Goal: Entertainment & Leisure: Consume media (video, audio)

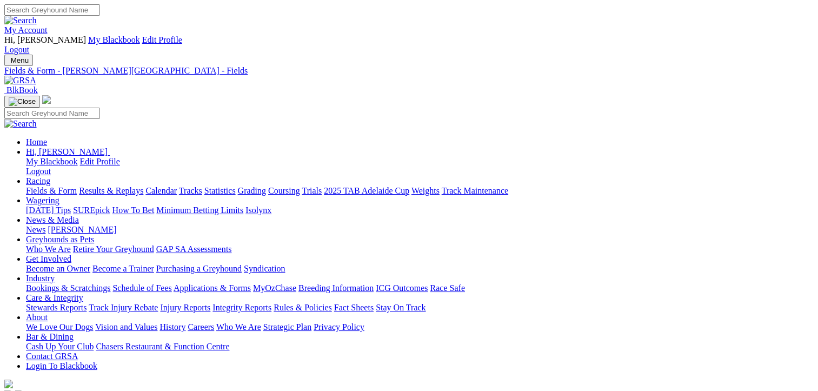
click at [125, 186] on link "Results & Replays" at bounding box center [111, 190] width 64 height 9
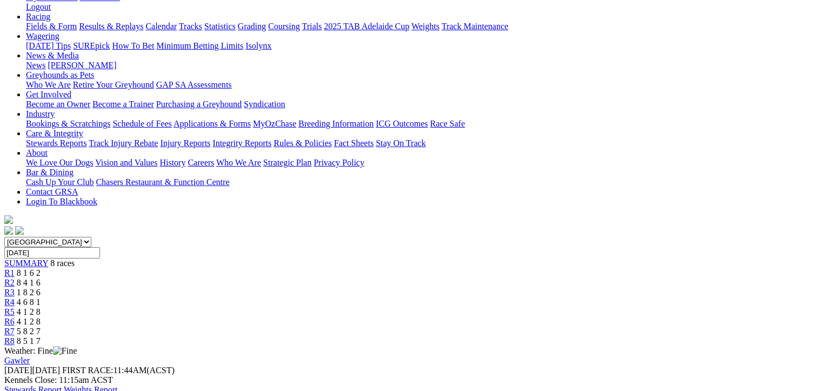
scroll to position [162, 0]
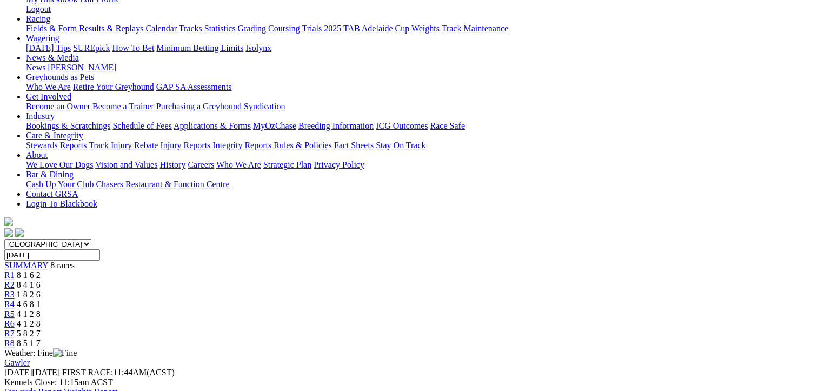
click at [270, 280] on div "R2 8 4 1 6" at bounding box center [408, 285] width 809 height 10
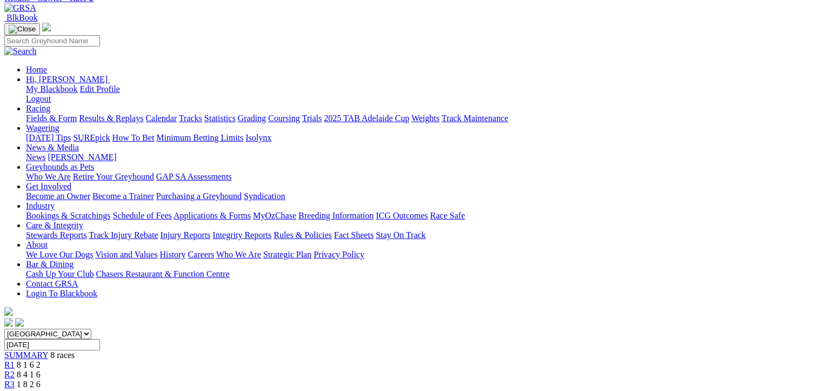
scroll to position [162, 0]
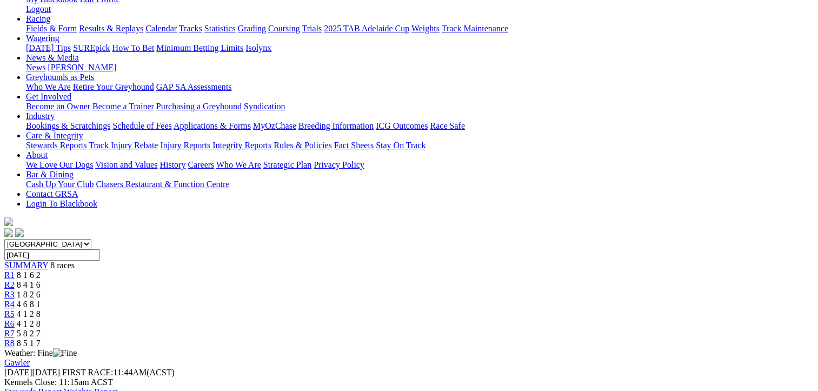
click at [41, 290] on span "1 8 2 6" at bounding box center [29, 294] width 24 height 9
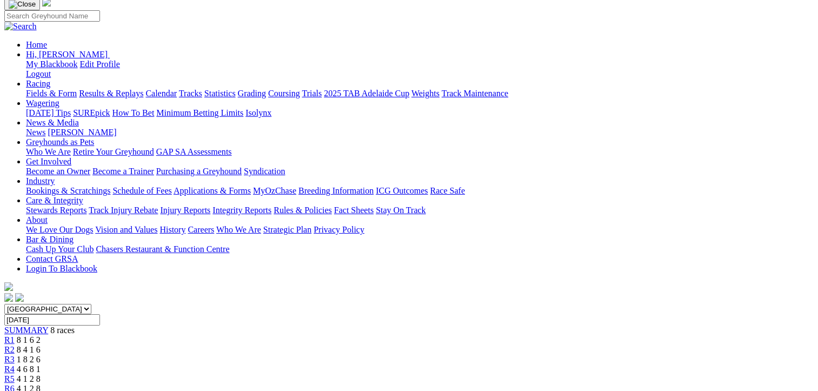
scroll to position [108, 0]
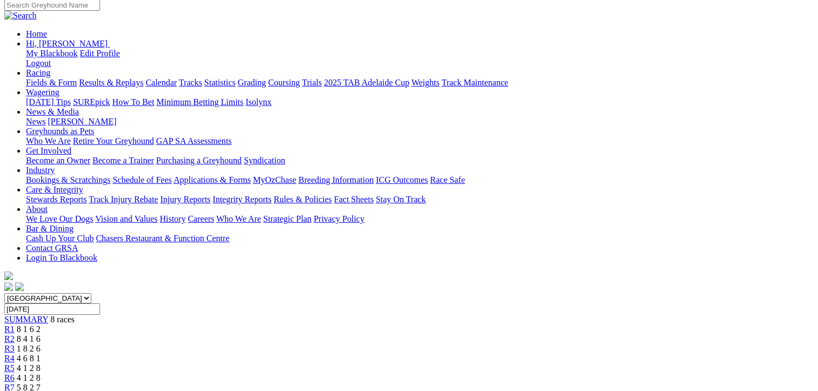
click at [41, 354] on span "4 6 8 1" at bounding box center [29, 358] width 24 height 9
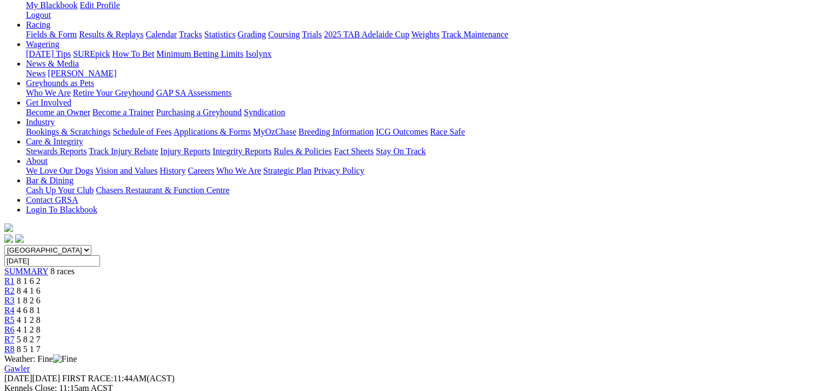
scroll to position [162, 0]
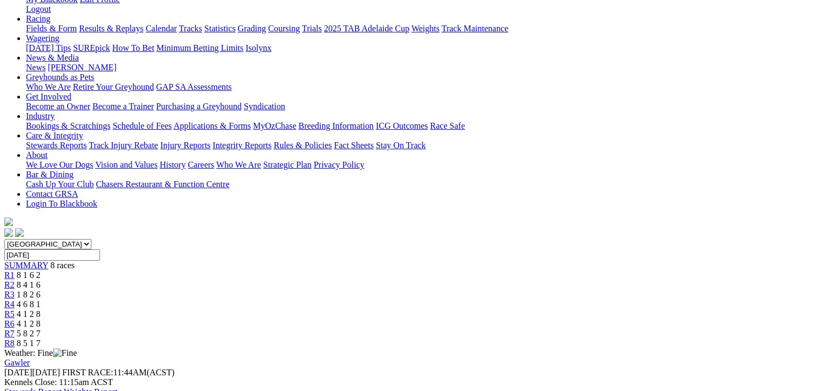
click at [41, 309] on span "4 1 2 8" at bounding box center [29, 313] width 24 height 9
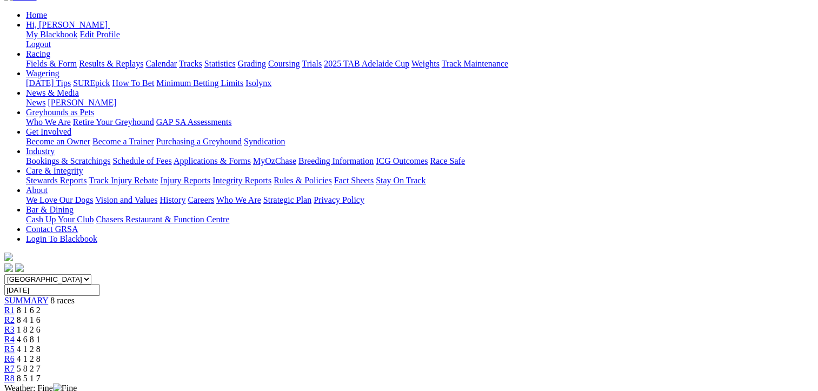
scroll to position [162, 0]
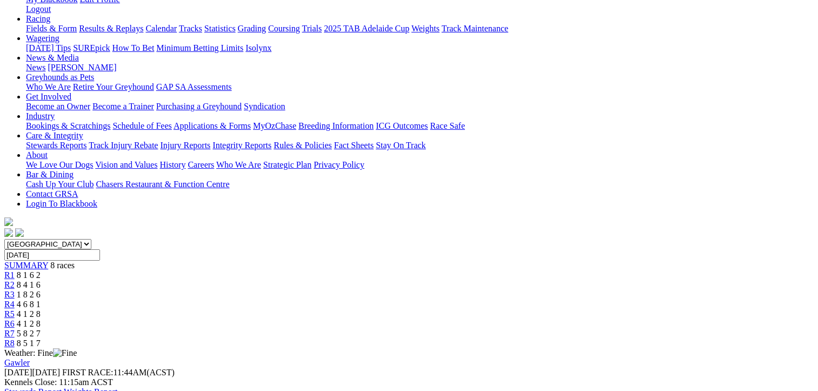
click at [41, 339] on span "8 5 1 7" at bounding box center [29, 343] width 24 height 9
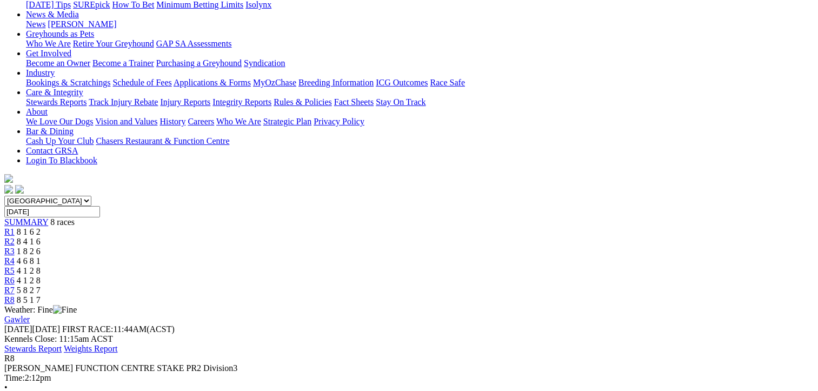
scroll to position [270, 0]
